Goal: Task Accomplishment & Management: Use online tool/utility

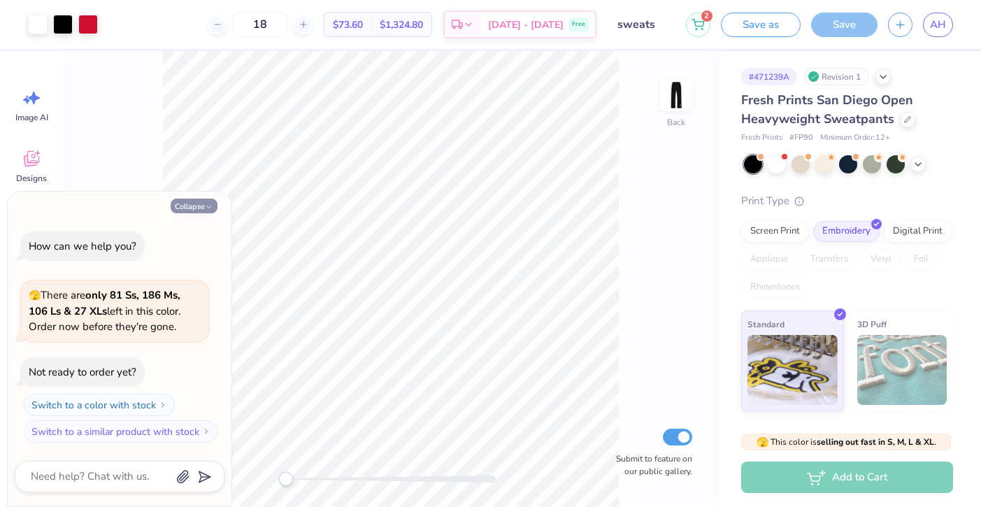
click at [211, 203] on icon "button" at bounding box center [209, 207] width 8 height 8
type textarea "x"
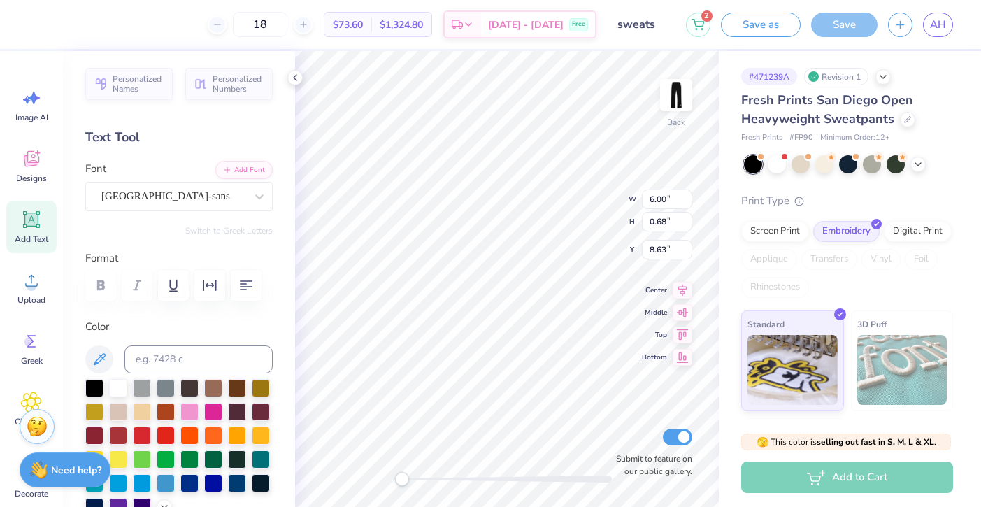
type textarea "C"
type textarea "cllub skating"
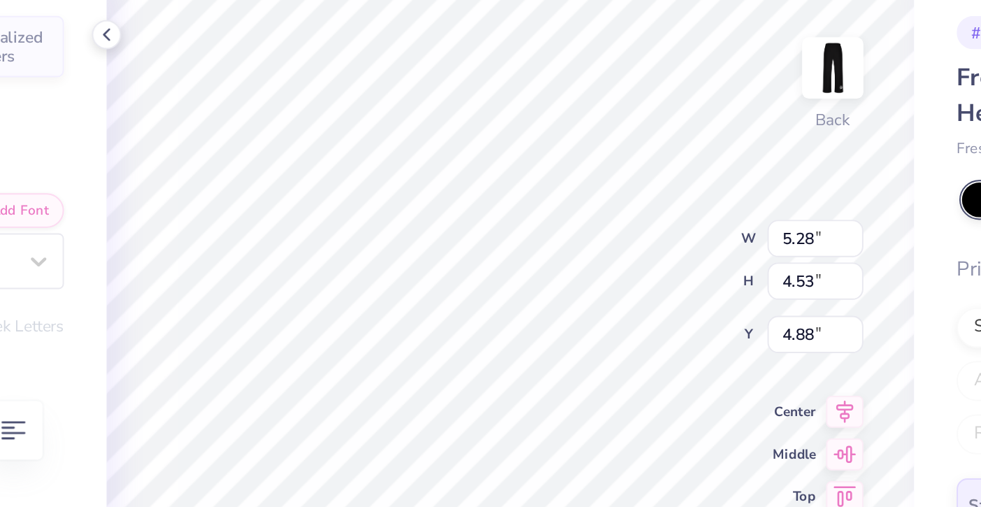
type input "6.82"
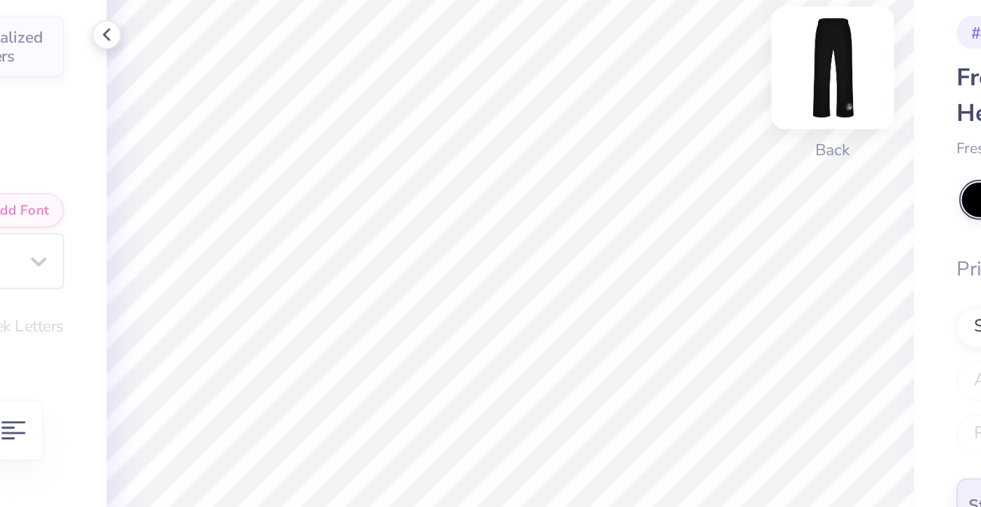
click at [680, 104] on img at bounding box center [676, 95] width 56 height 56
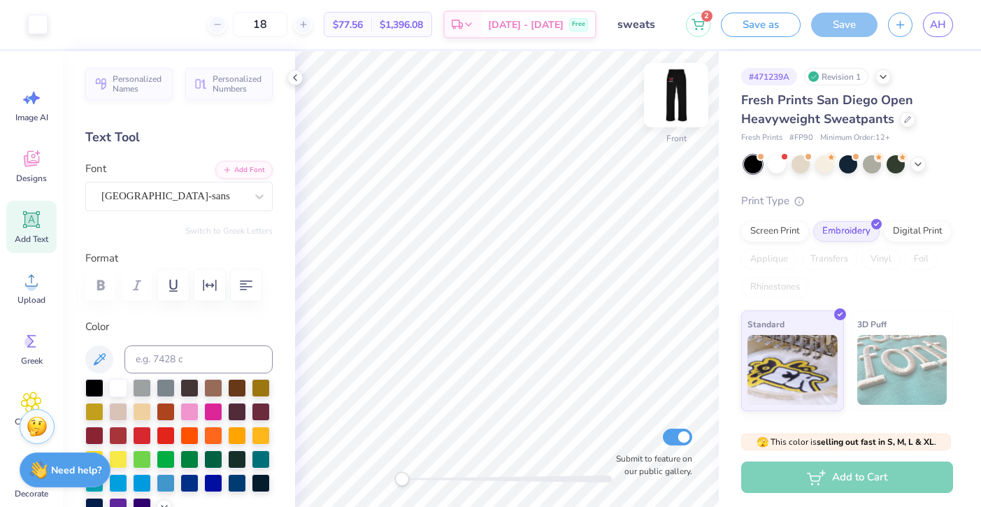
click at [671, 101] on img at bounding box center [676, 95] width 56 height 56
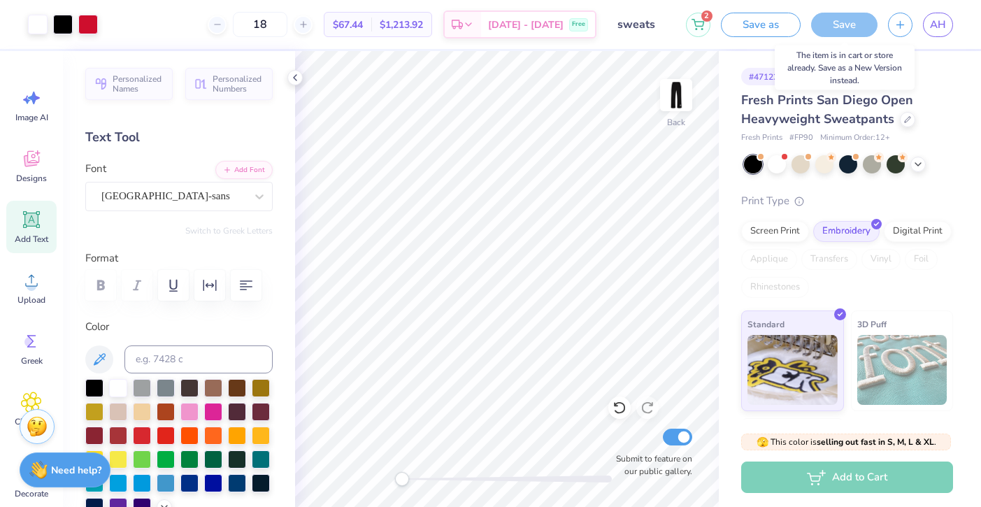
click at [830, 28] on div "Save" at bounding box center [844, 25] width 66 height 24
click at [758, 27] on button "Save as" at bounding box center [761, 22] width 80 height 24
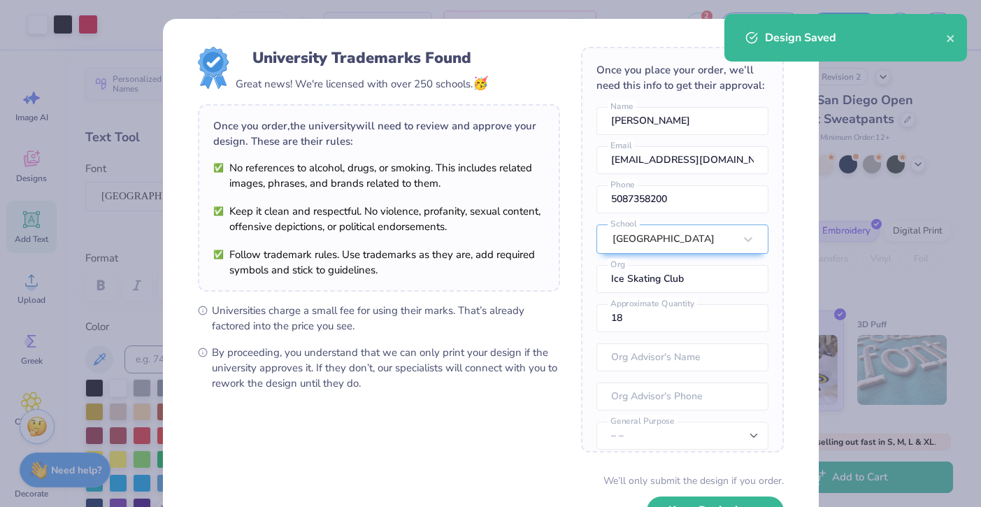
click at [842, 105] on div "University Trademarks Found Great news! We're licensed with over 250 schools. 🥳…" at bounding box center [490, 253] width 981 height 507
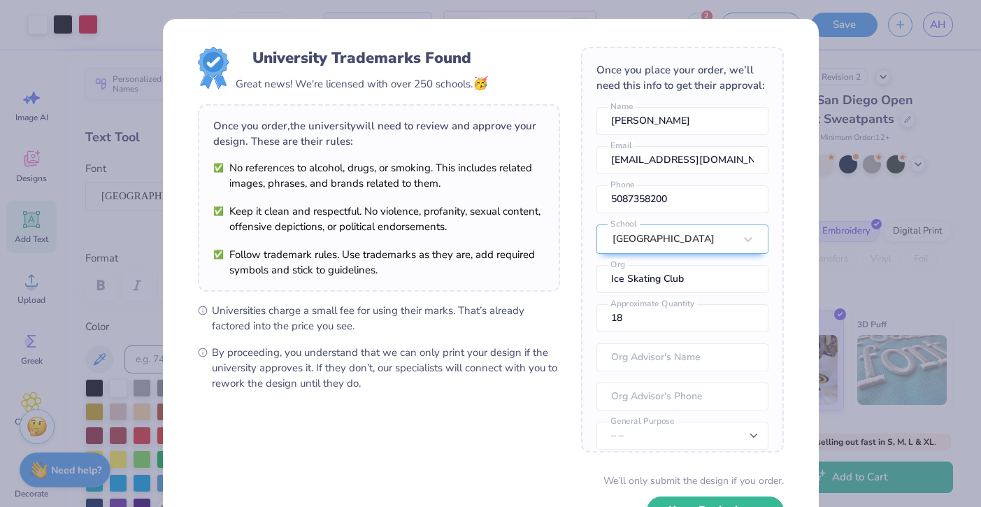
scroll to position [101, 0]
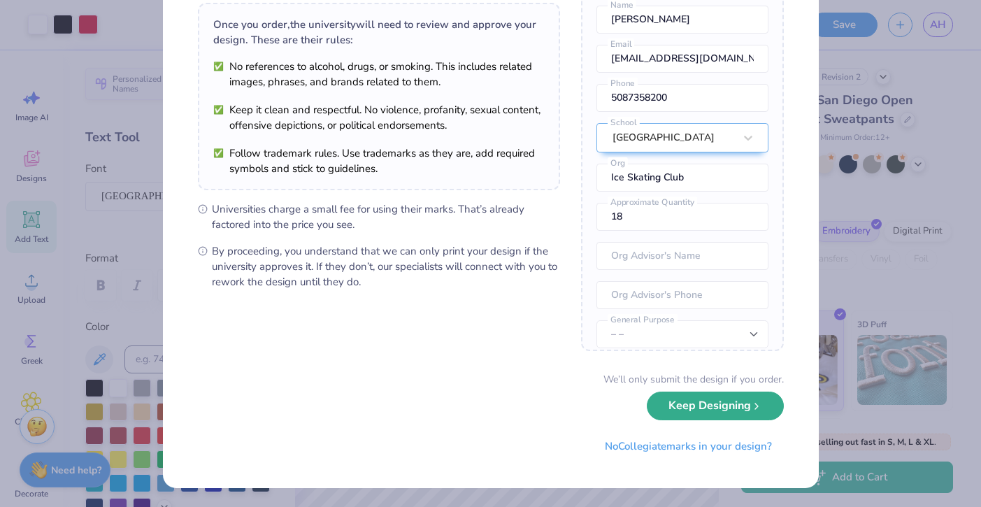
click at [739, 416] on button "Keep Designing" at bounding box center [715, 406] width 137 height 29
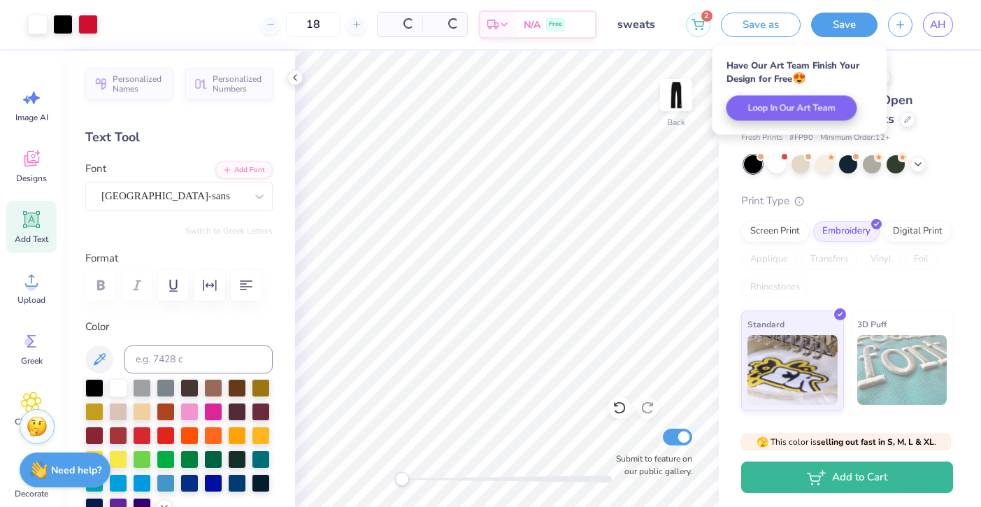
scroll to position [0, 0]
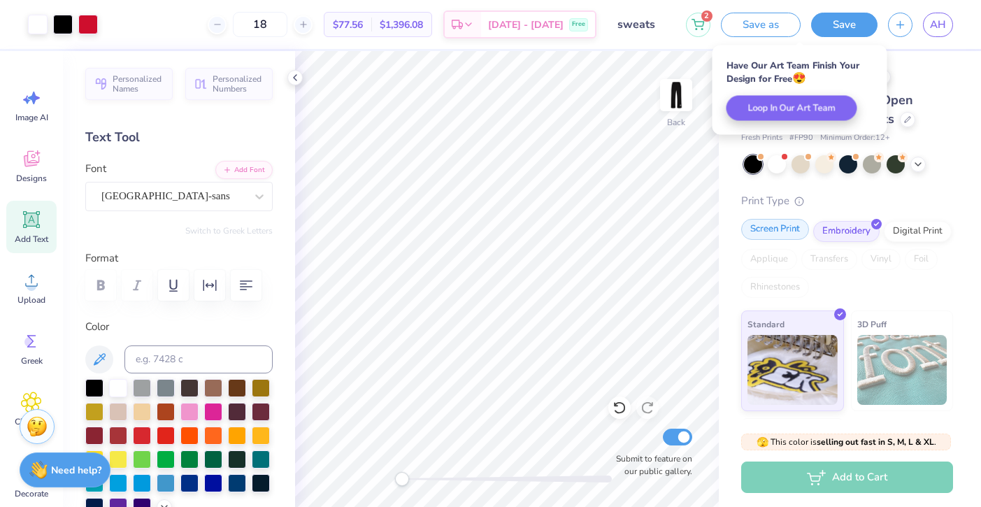
click at [774, 230] on div "Screen Print" at bounding box center [775, 229] width 68 height 21
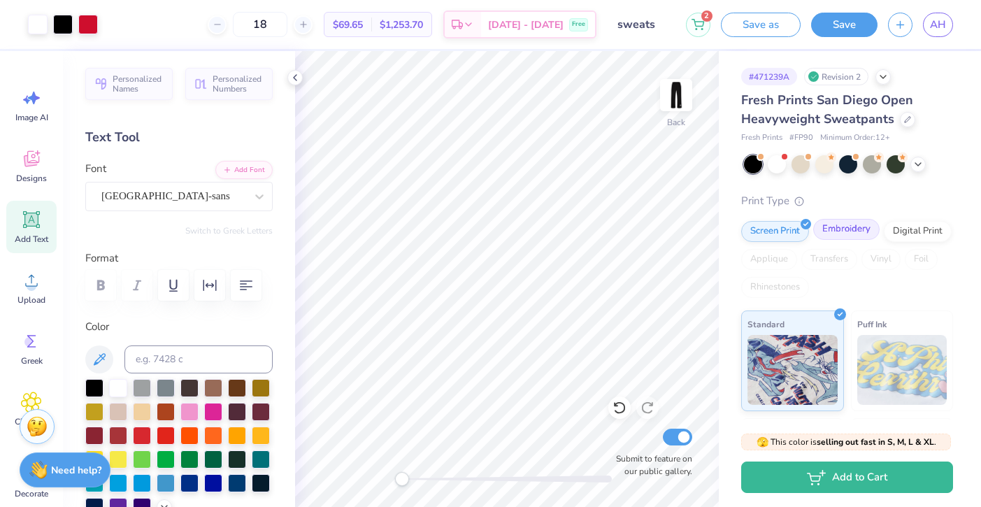
click at [838, 222] on div "Embroidery" at bounding box center [846, 229] width 66 height 21
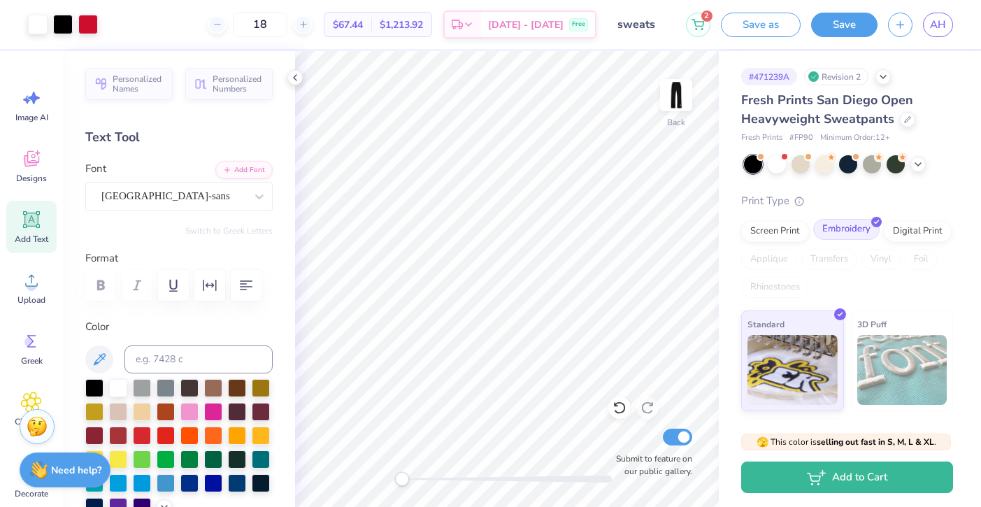
click at [847, 228] on div "Embroidery" at bounding box center [846, 229] width 66 height 21
click at [788, 223] on div "Screen Print" at bounding box center [775, 229] width 68 height 21
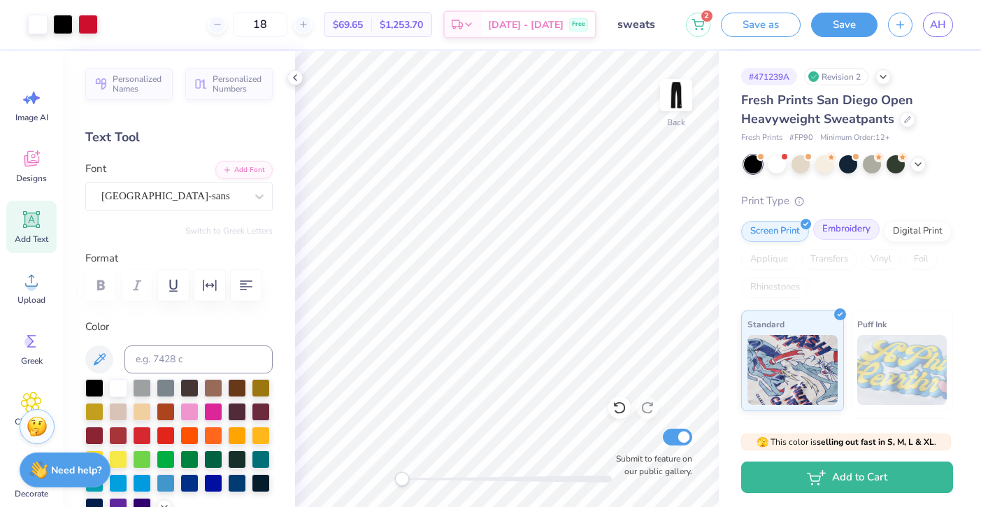
click at [848, 233] on div "Embroidery" at bounding box center [846, 229] width 66 height 21
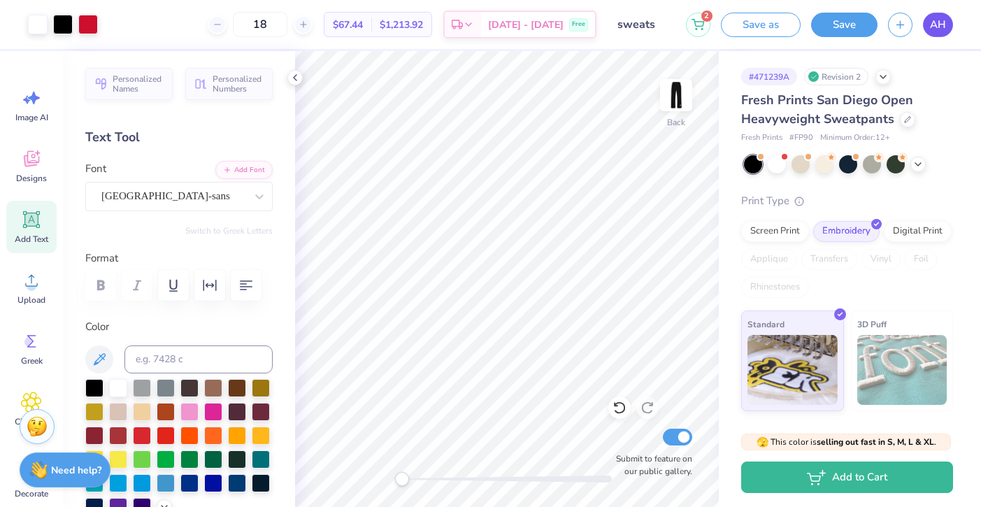
click at [934, 29] on span "AH" at bounding box center [938, 25] width 16 height 16
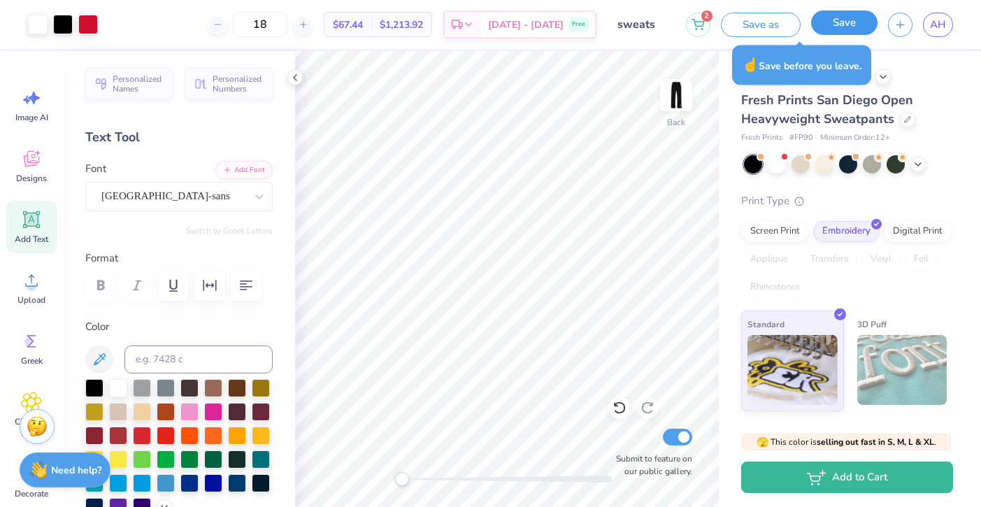
click at [834, 27] on button "Save" at bounding box center [844, 22] width 66 height 24
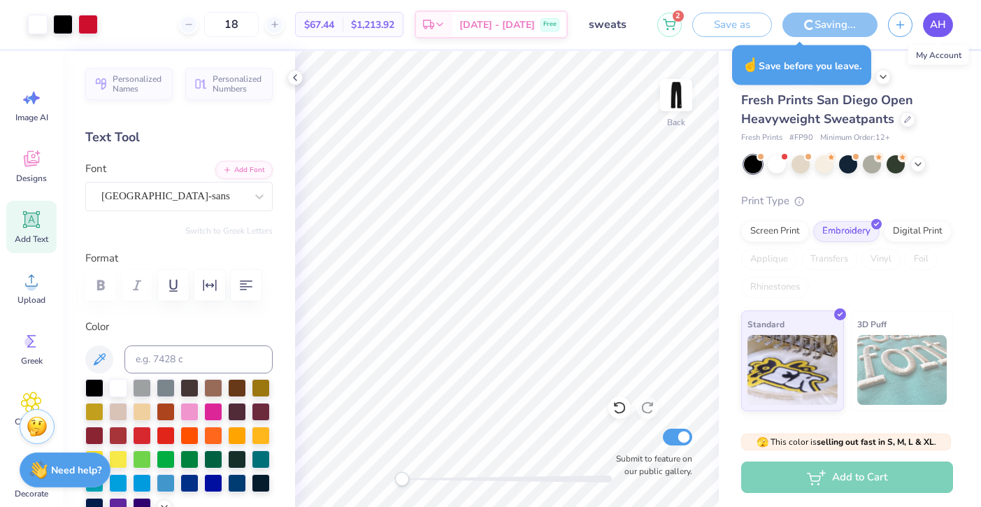
click at [943, 25] on span "AH" at bounding box center [938, 25] width 16 height 16
